Goal: Task Accomplishment & Management: Manage account settings

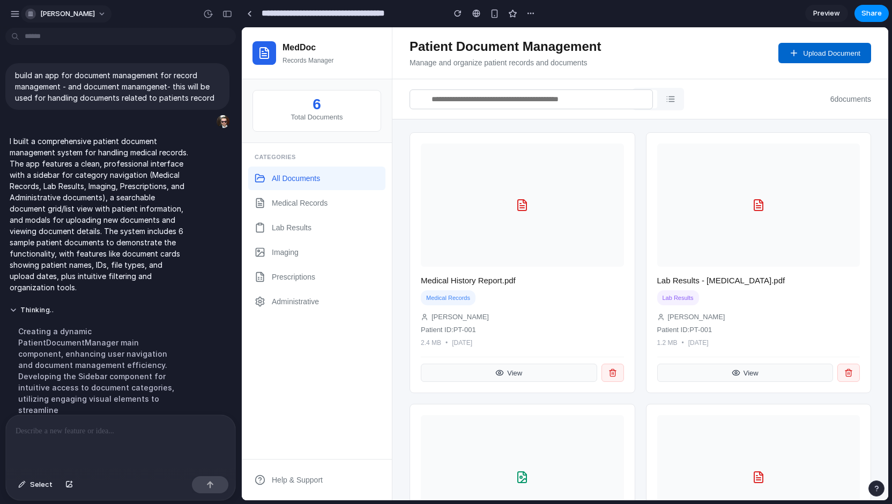
click at [58, 15] on span "[PERSON_NAME]" at bounding box center [67, 14] width 55 height 11
click at [64, 16] on div "Settings Invite members Change theme Sign out" at bounding box center [446, 252] width 892 height 504
click at [66, 16] on span "[PERSON_NAME]" at bounding box center [67, 14] width 55 height 11
click at [55, 36] on span "Settings" at bounding box center [54, 38] width 29 height 10
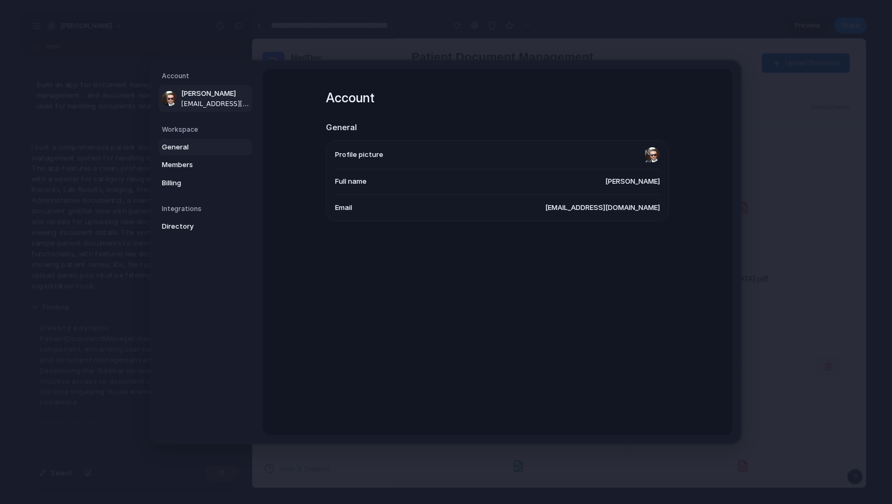
click at [162, 149] on span "General" at bounding box center [196, 147] width 69 height 11
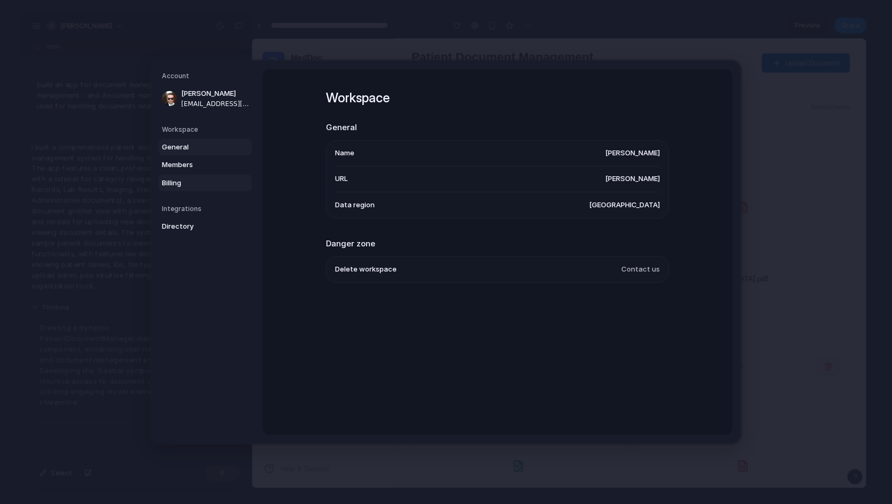
click at [175, 183] on span "Billing" at bounding box center [196, 183] width 69 height 11
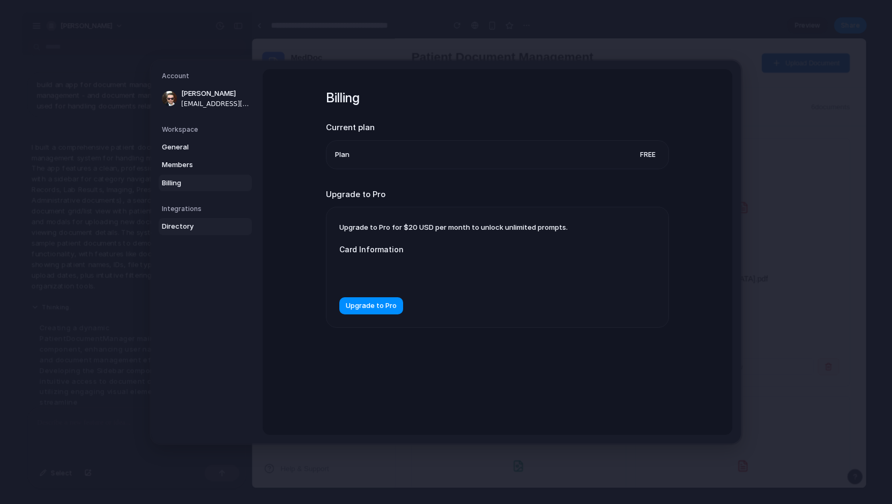
click at [172, 226] on span "Directory" at bounding box center [196, 226] width 69 height 11
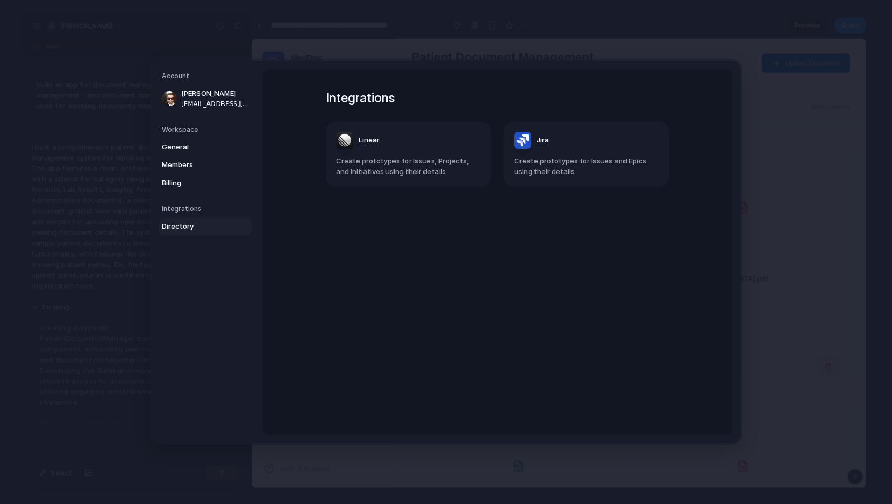
click at [573, 145] on header "Jira" at bounding box center [586, 140] width 145 height 17
